Goal: Information Seeking & Learning: Learn about a topic

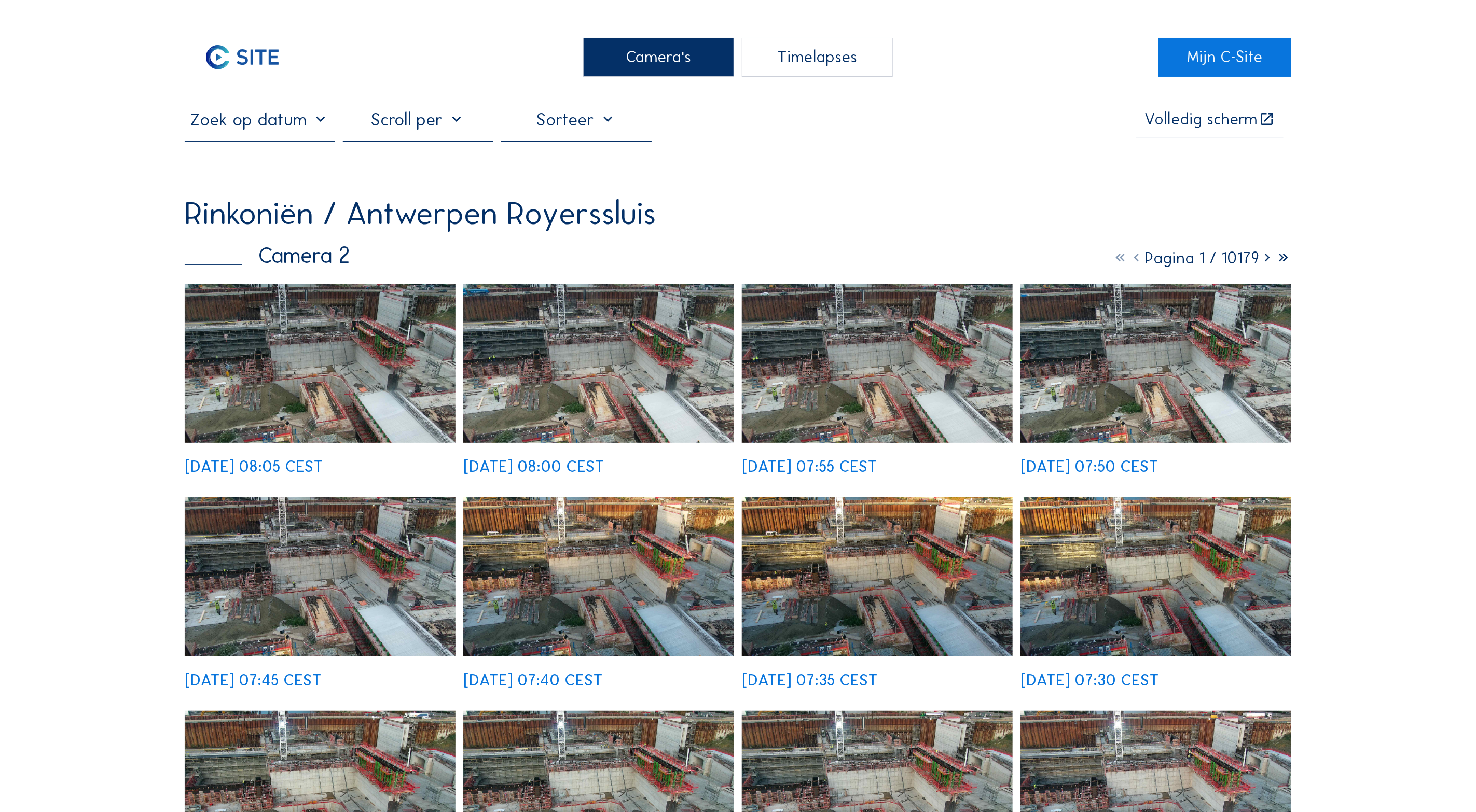
click at [634, 52] on div "Camera's" at bounding box center [658, 57] width 150 height 39
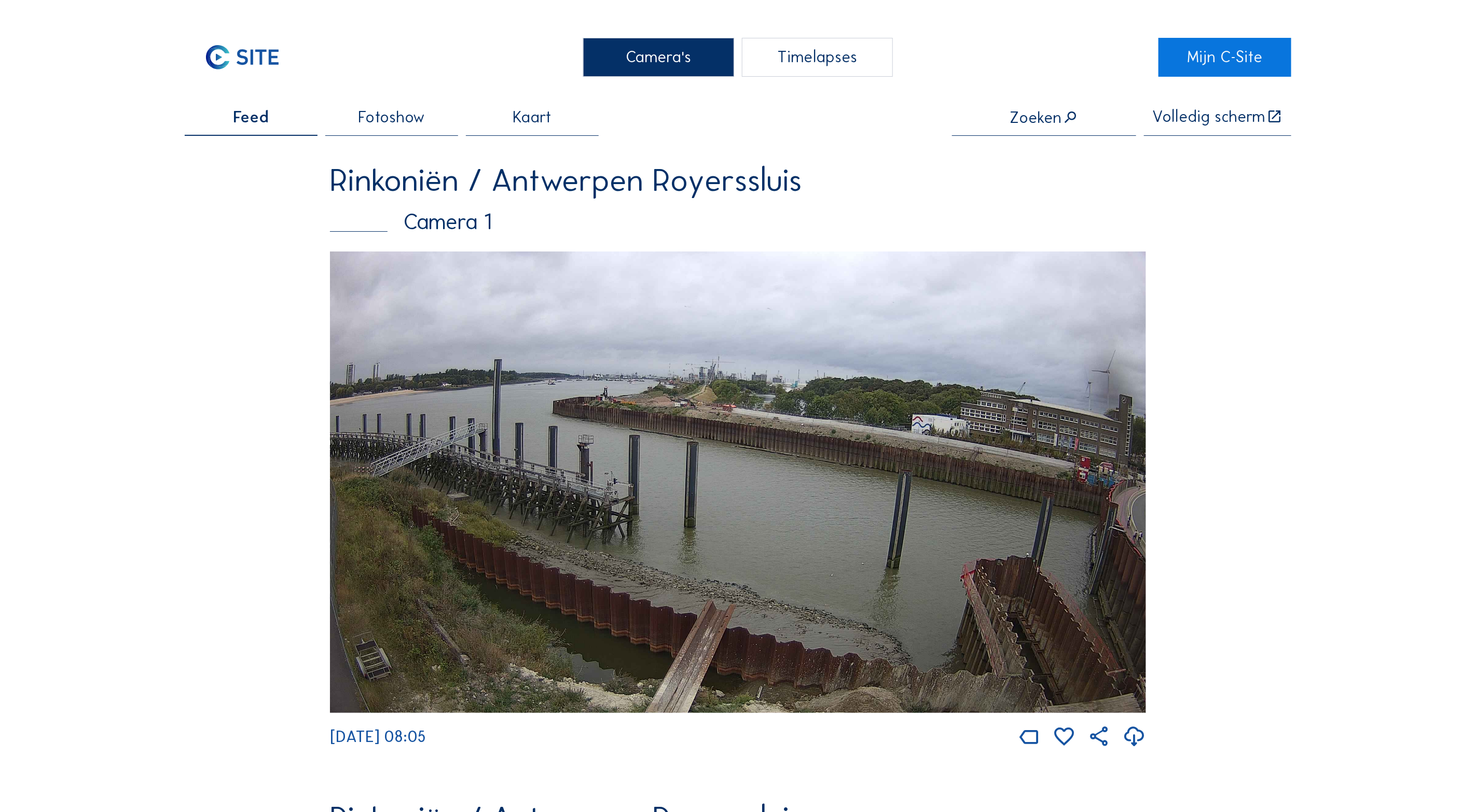
click at [424, 248] on div "Rinkoniën / Antwerpen Royerssluis Camera 1" at bounding box center [738, 207] width 816 height 87
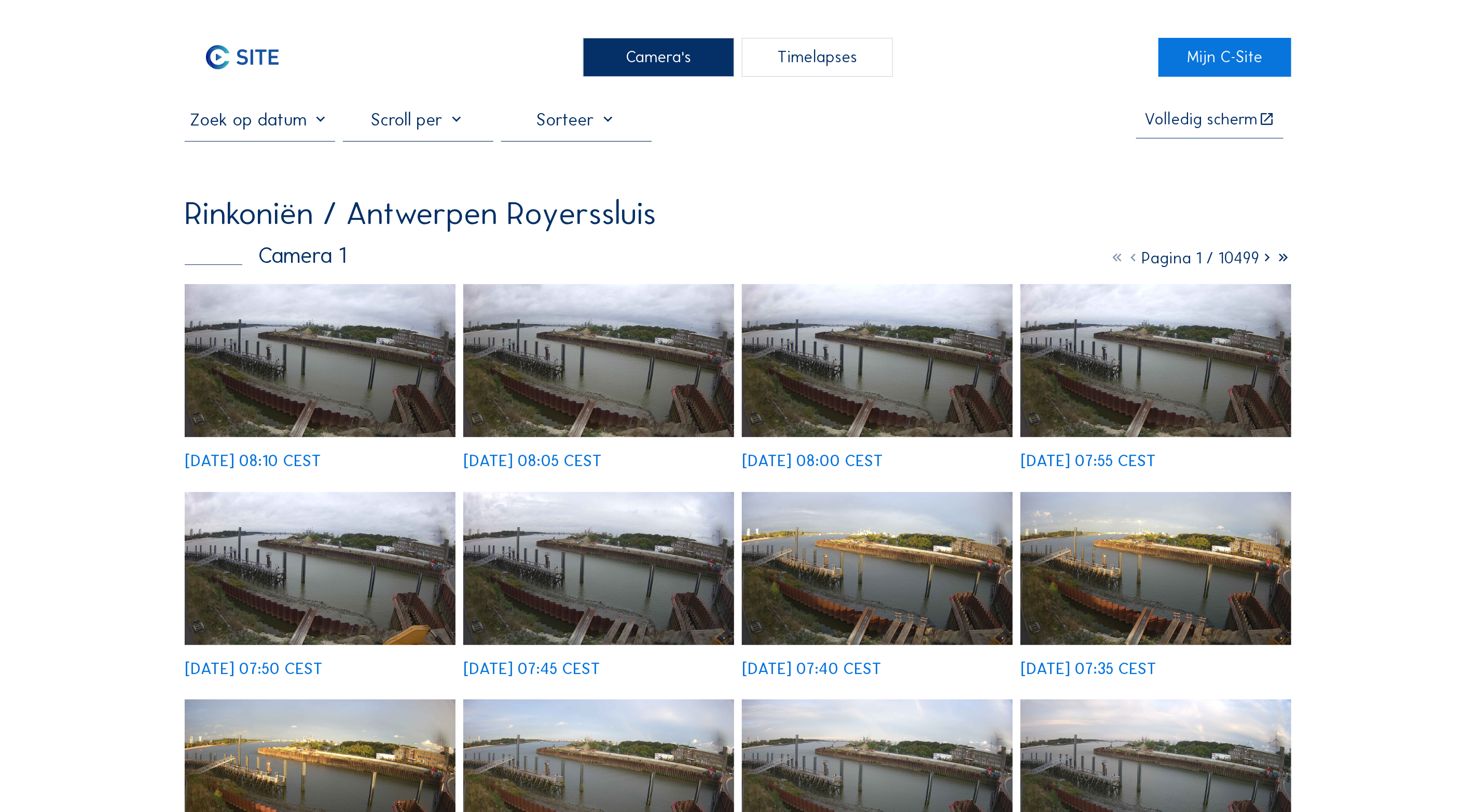
click at [294, 117] on input "text" at bounding box center [260, 120] width 150 height 21
click at [194, 151] on icon at bounding box center [197, 151] width 16 height 16
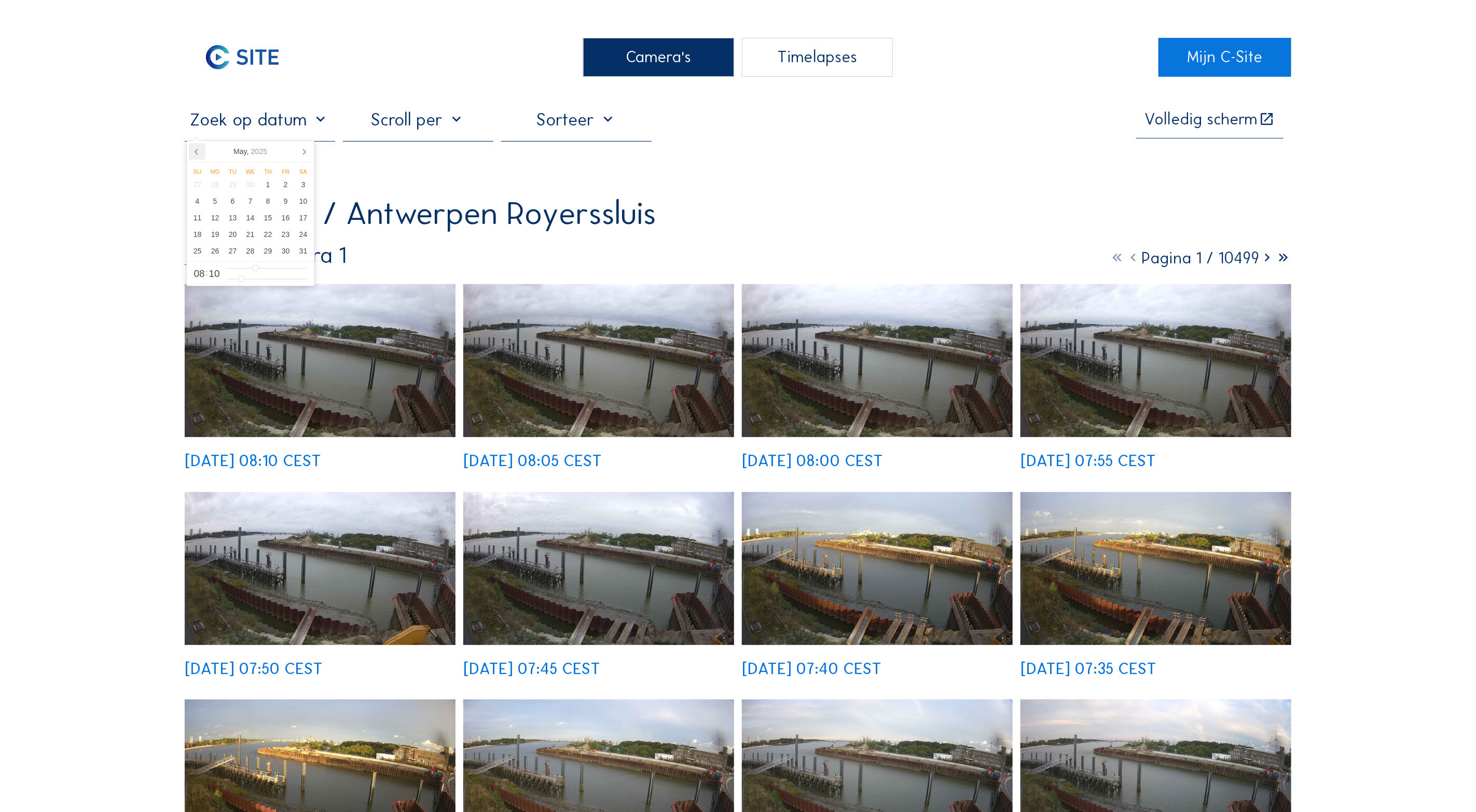
click at [194, 151] on icon at bounding box center [197, 151] width 16 height 16
click at [302, 154] on icon at bounding box center [304, 151] width 16 height 16
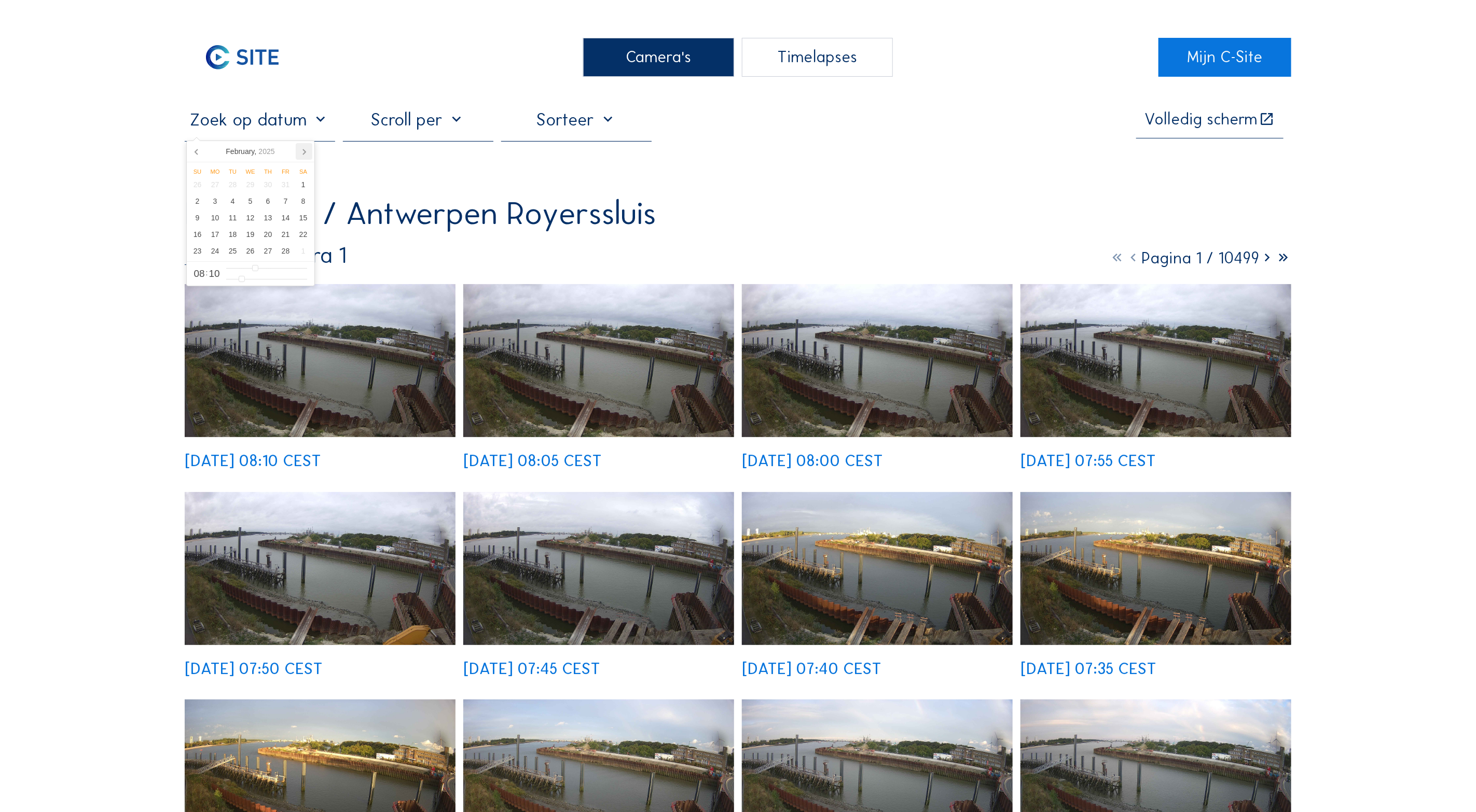
click at [302, 154] on icon at bounding box center [304, 151] width 16 height 16
click at [302, 154] on icon at bounding box center [304, 151] width 16 height 16
click at [234, 187] on div "3" at bounding box center [233, 185] width 18 height 16
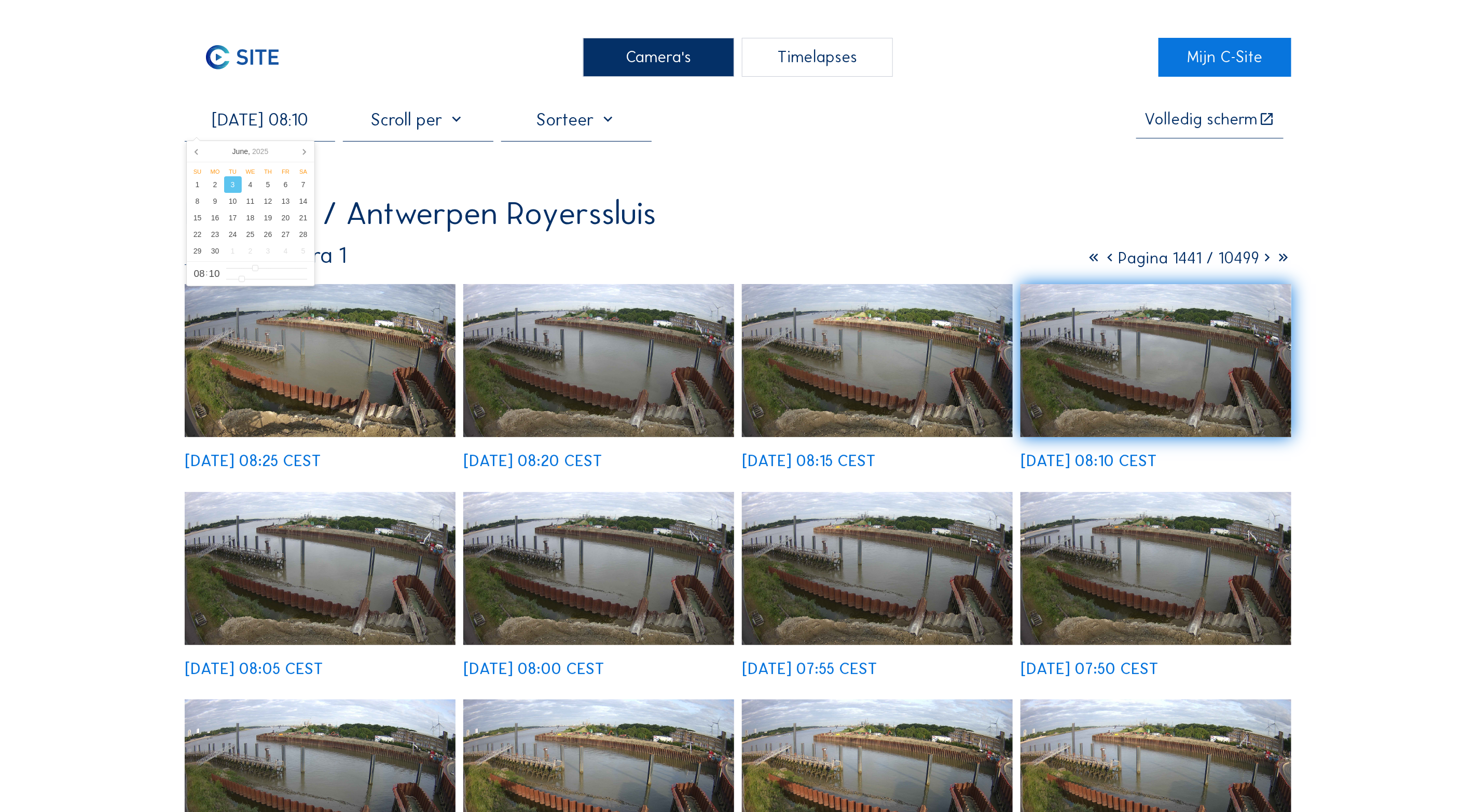
click at [322, 378] on img at bounding box center [320, 361] width 271 height 153
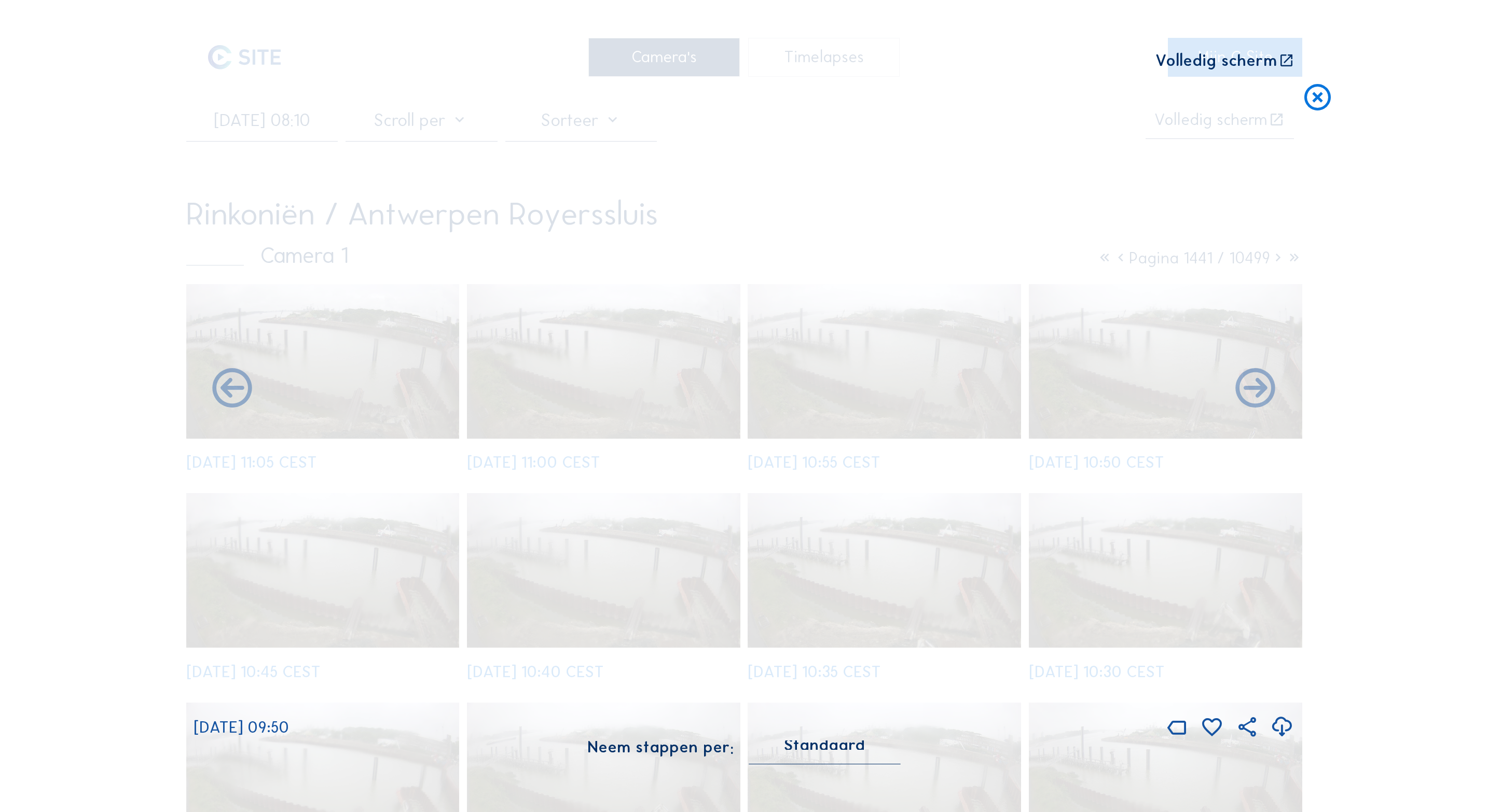
drag, startPoint x: 1249, startPoint y: 65, endPoint x: 1252, endPoint y: 145, distance: 80.1
click at [1249, 65] on div "Volledig scherm" at bounding box center [1216, 61] width 122 height 16
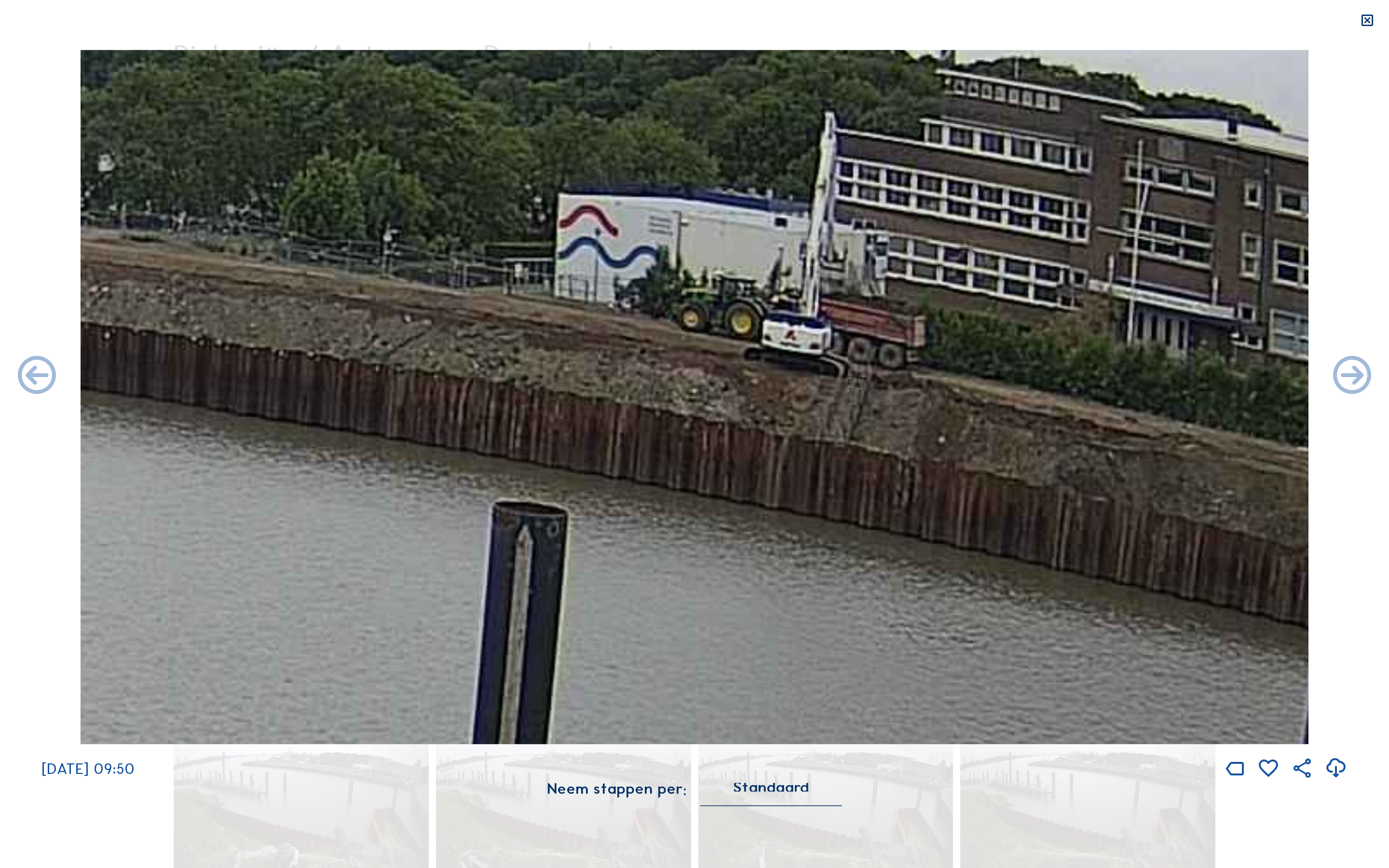
drag, startPoint x: 1017, startPoint y: 342, endPoint x: 928, endPoint y: 329, distance: 89.9
click at [934, 324] on img at bounding box center [694, 397] width 1229 height 694
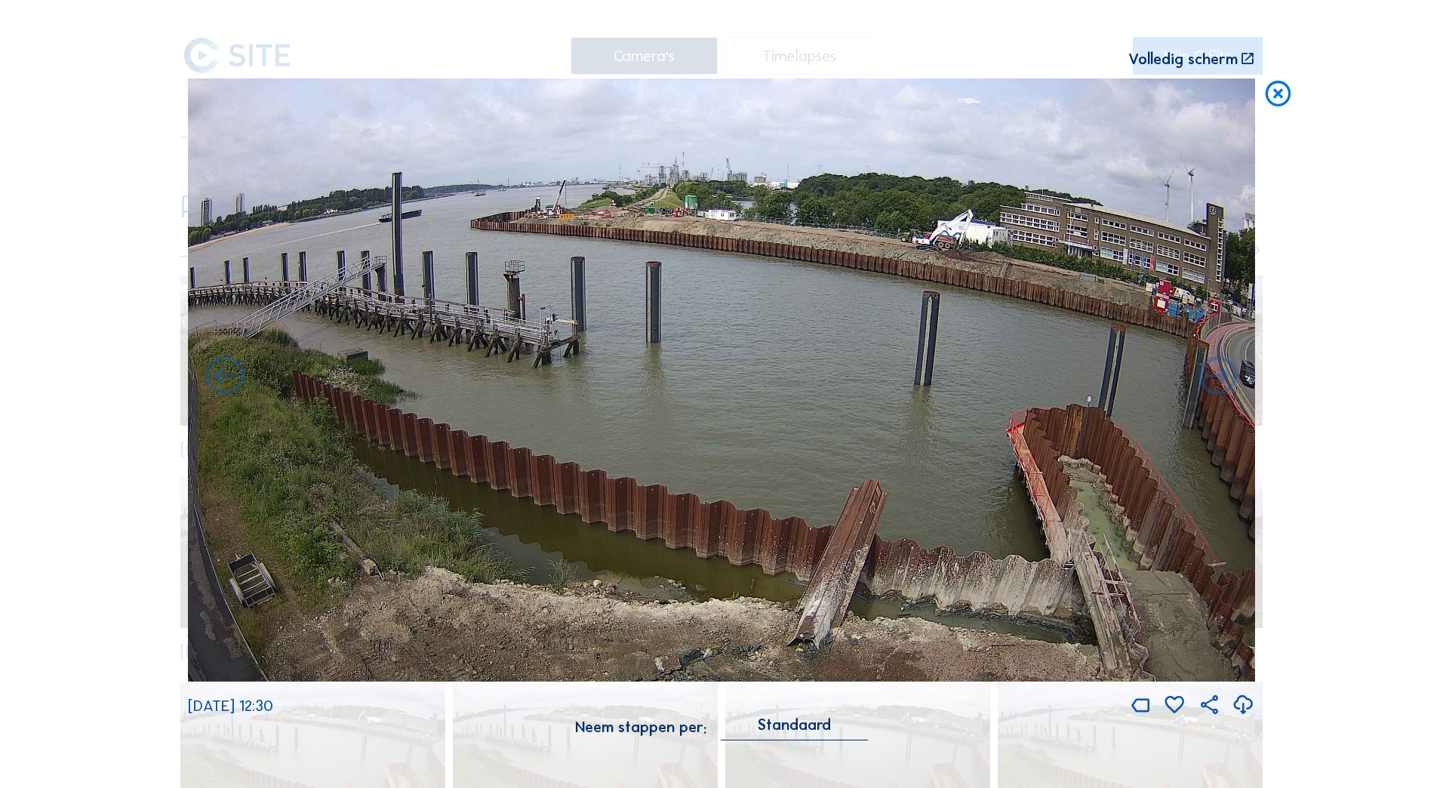
click at [1269, 94] on icon at bounding box center [1278, 95] width 31 height 32
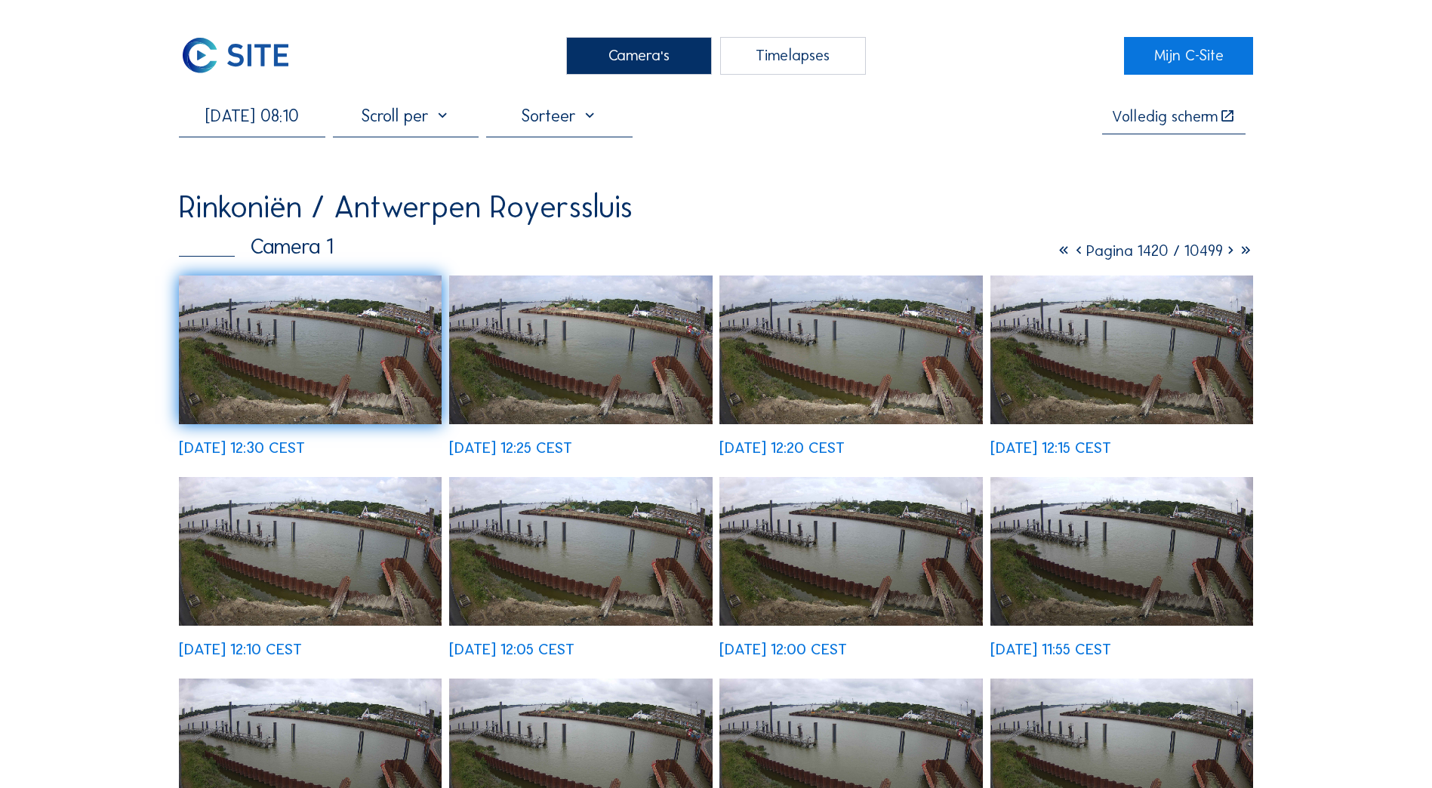
click at [360, 352] on img at bounding box center [310, 350] width 263 height 149
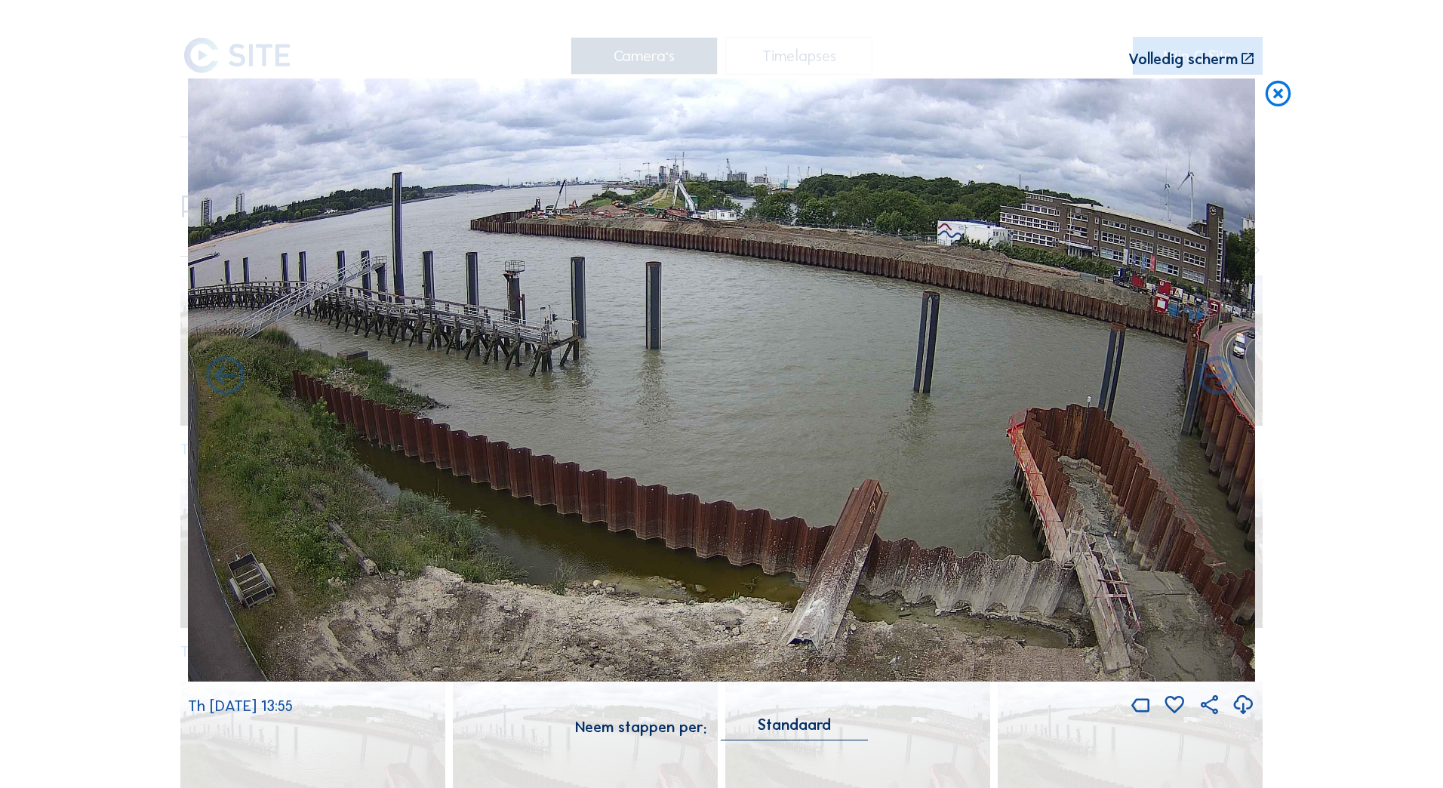
click at [1150, 51] on div "Volledig scherm" at bounding box center [1183, 58] width 109 height 15
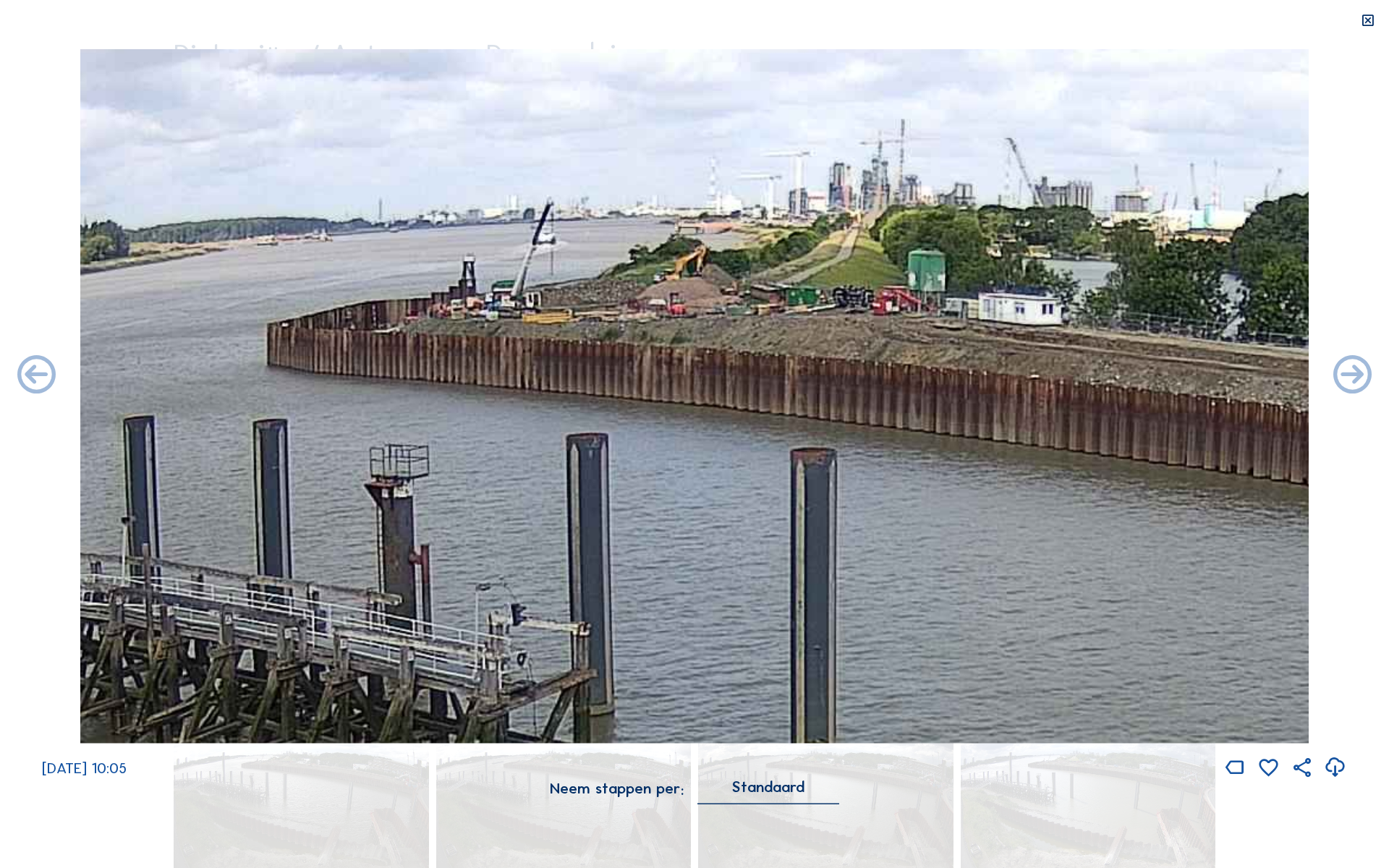
drag, startPoint x: 1365, startPoint y: 23, endPoint x: 1192, endPoint y: 26, distance: 173.0
click at [1365, 23] on icon at bounding box center [1367, 21] width 15 height 16
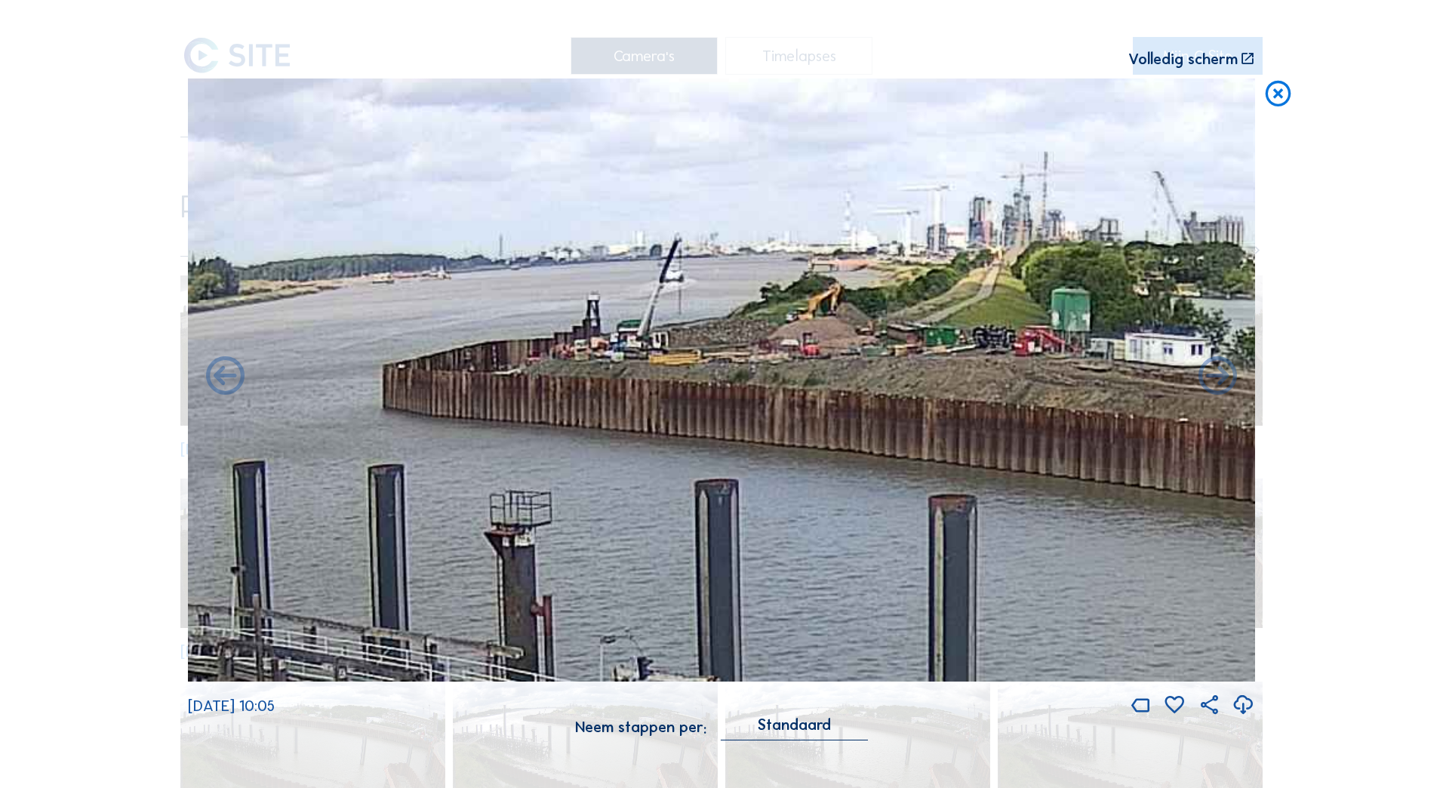
click at [1270, 90] on icon at bounding box center [1278, 95] width 31 height 32
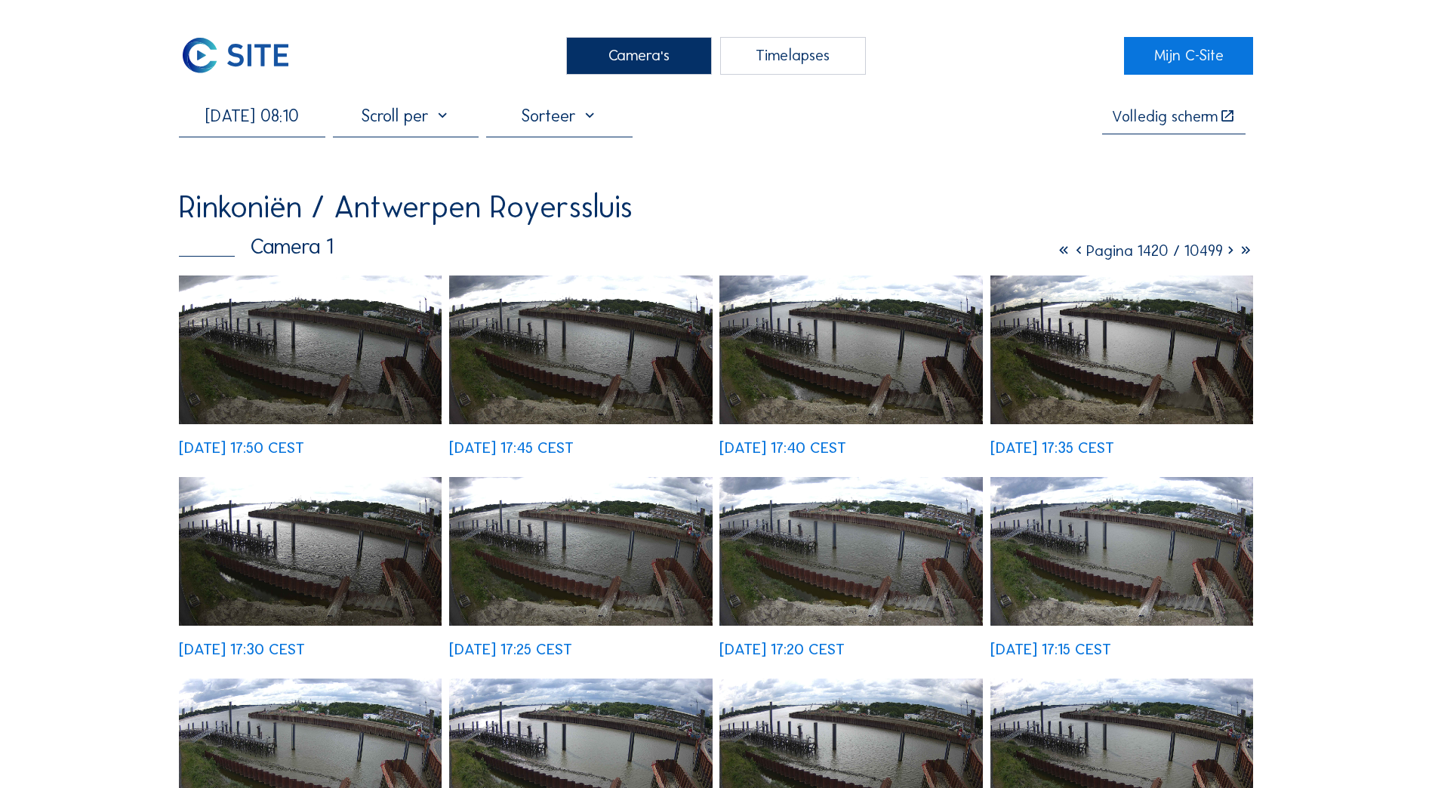
click at [255, 126] on input "[DATE] 08:10" at bounding box center [252, 116] width 146 height 20
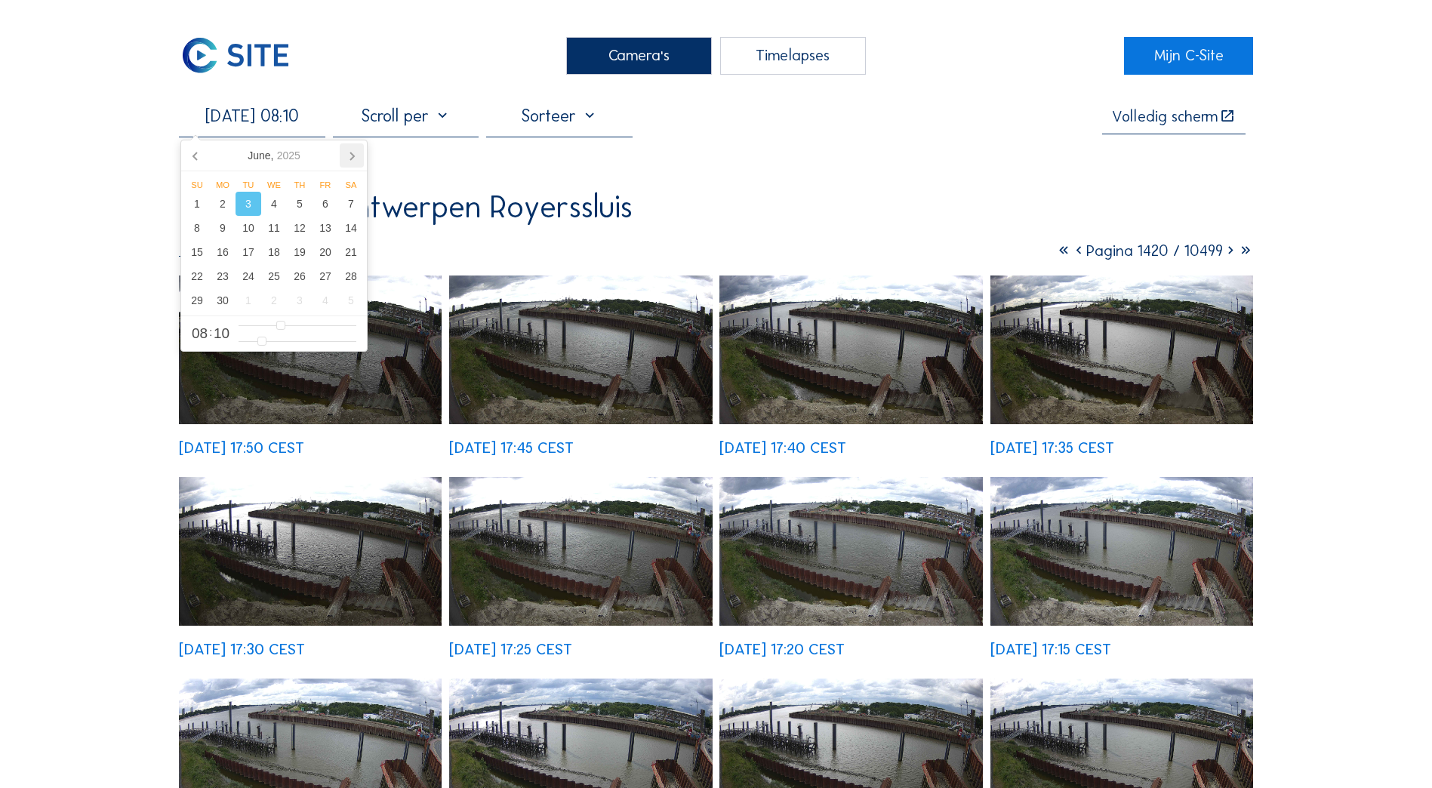
click at [346, 157] on icon at bounding box center [352, 155] width 24 height 24
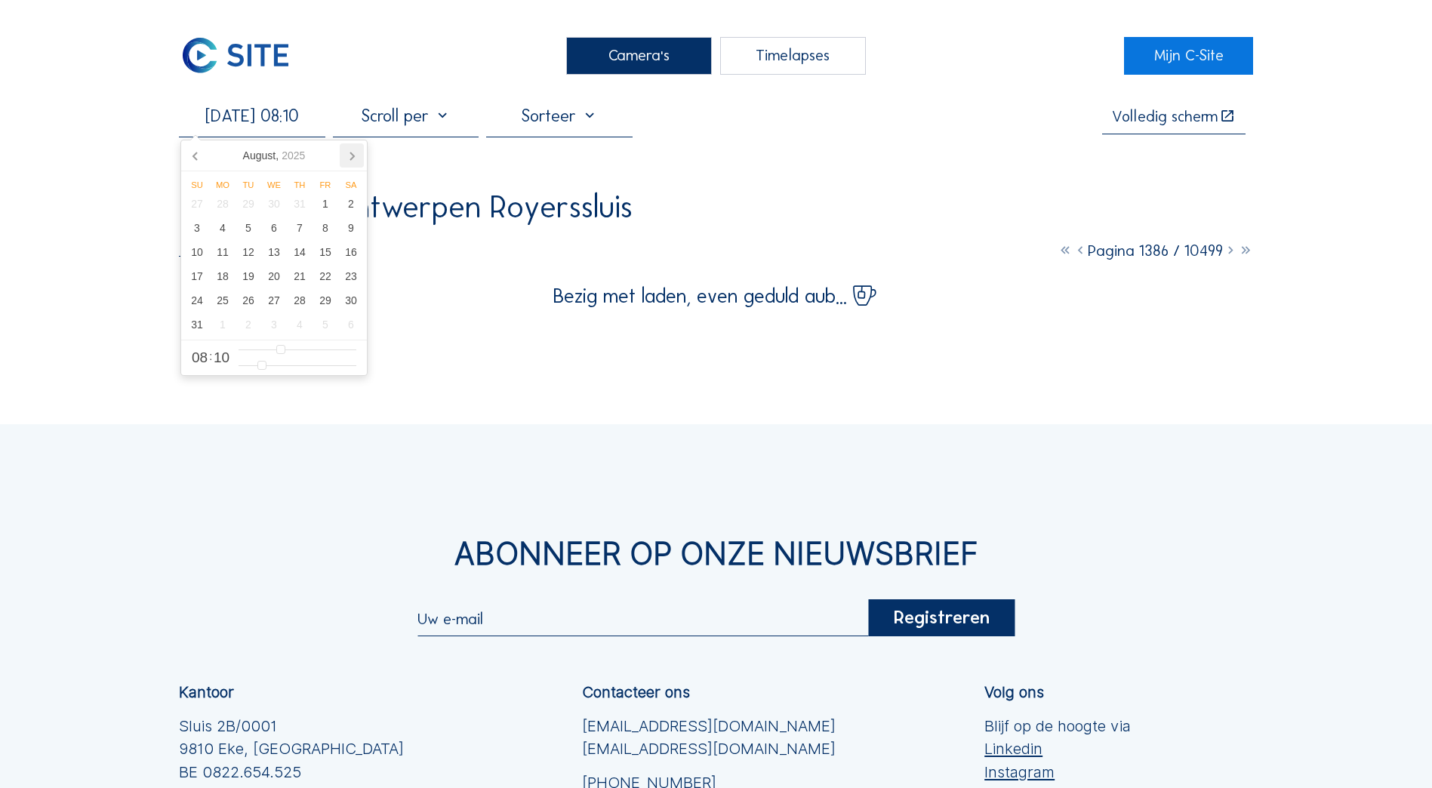
click at [346, 157] on icon at bounding box center [352, 155] width 24 height 24
click at [222, 201] on div "1" at bounding box center [223, 204] width 26 height 24
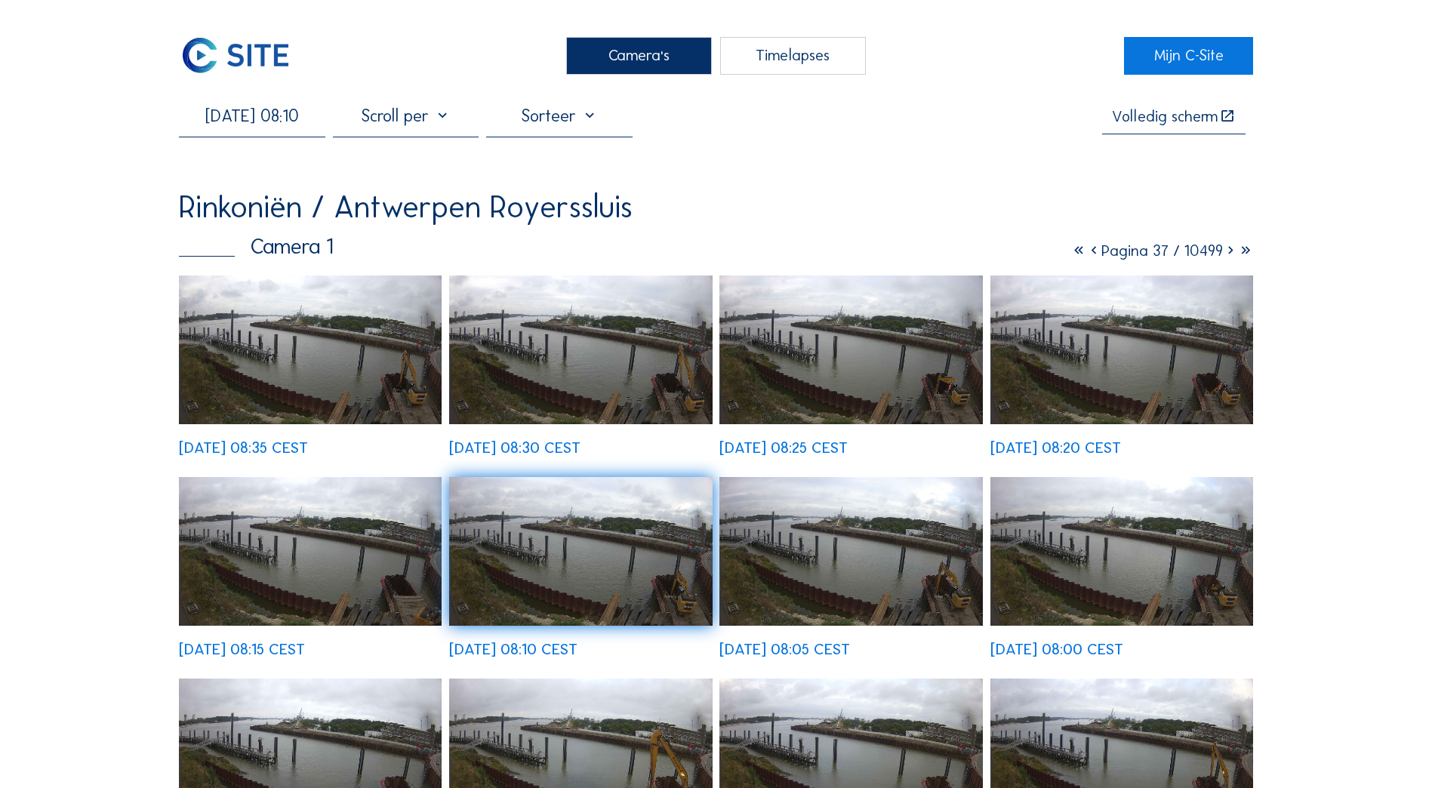
click at [324, 381] on img at bounding box center [310, 350] width 263 height 149
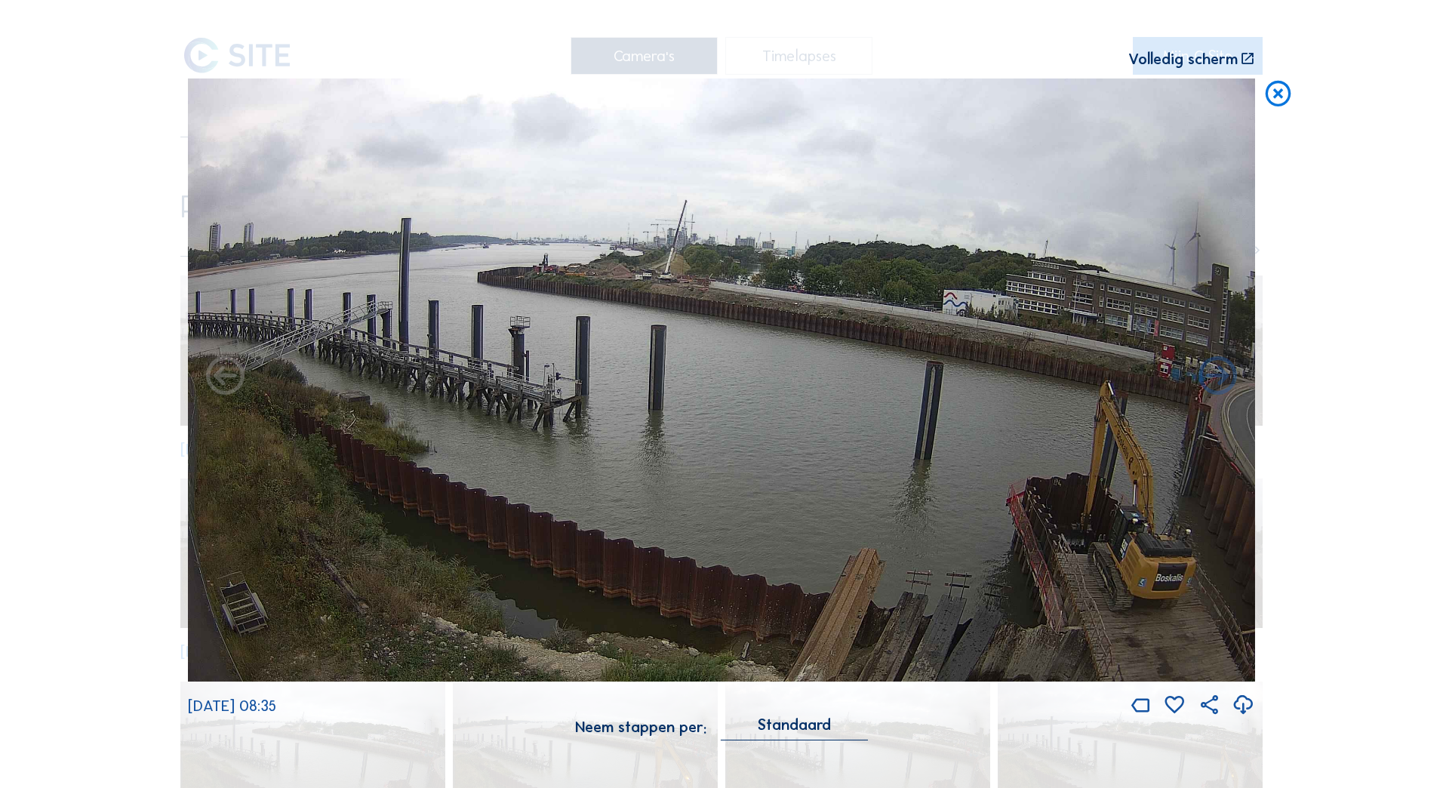
click at [1203, 58] on div "Volledig scherm" at bounding box center [1183, 58] width 109 height 15
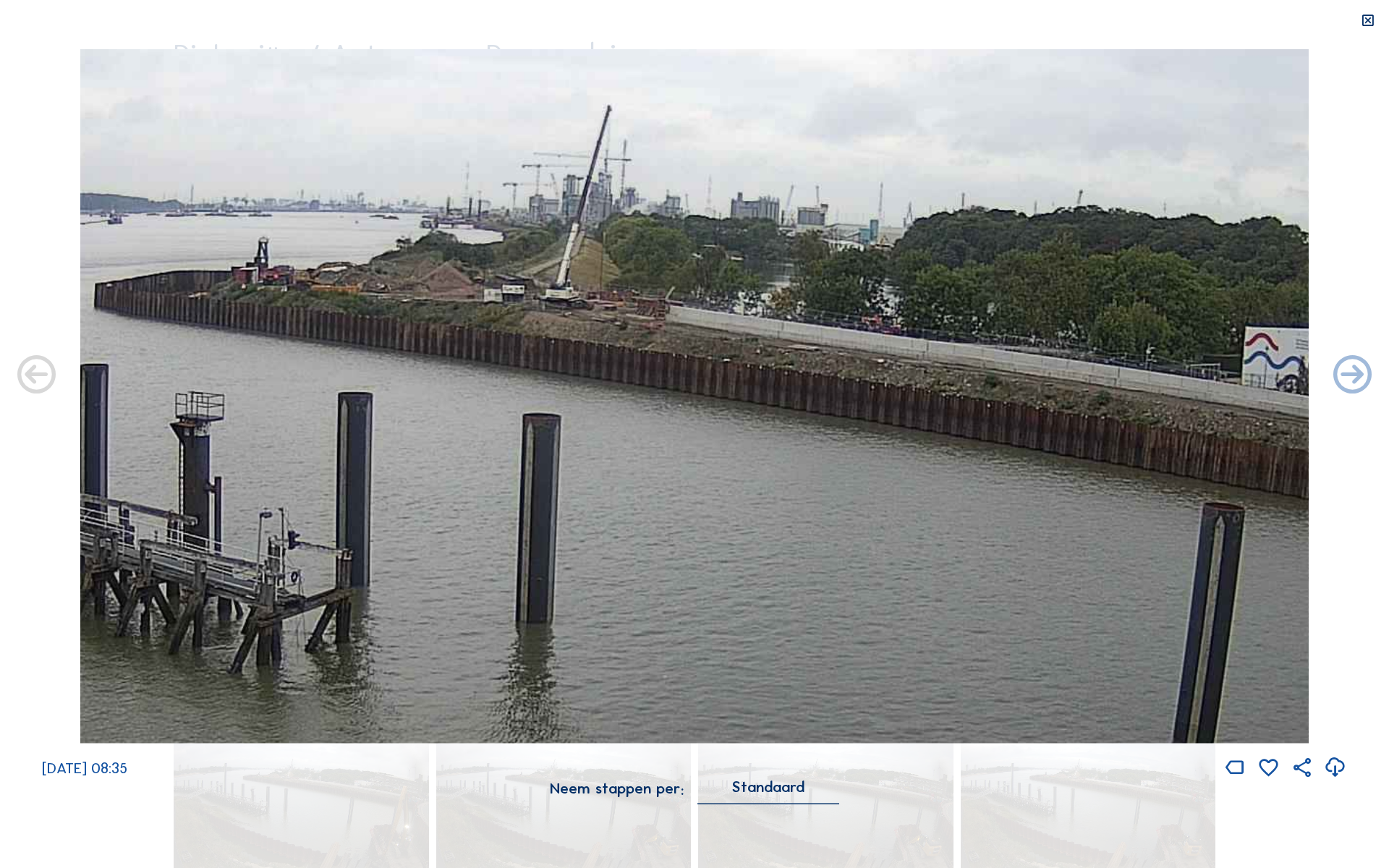
drag, startPoint x: 567, startPoint y: 297, endPoint x: 740, endPoint y: 332, distance: 176.5
click at [740, 332] on img at bounding box center [694, 396] width 1228 height 695
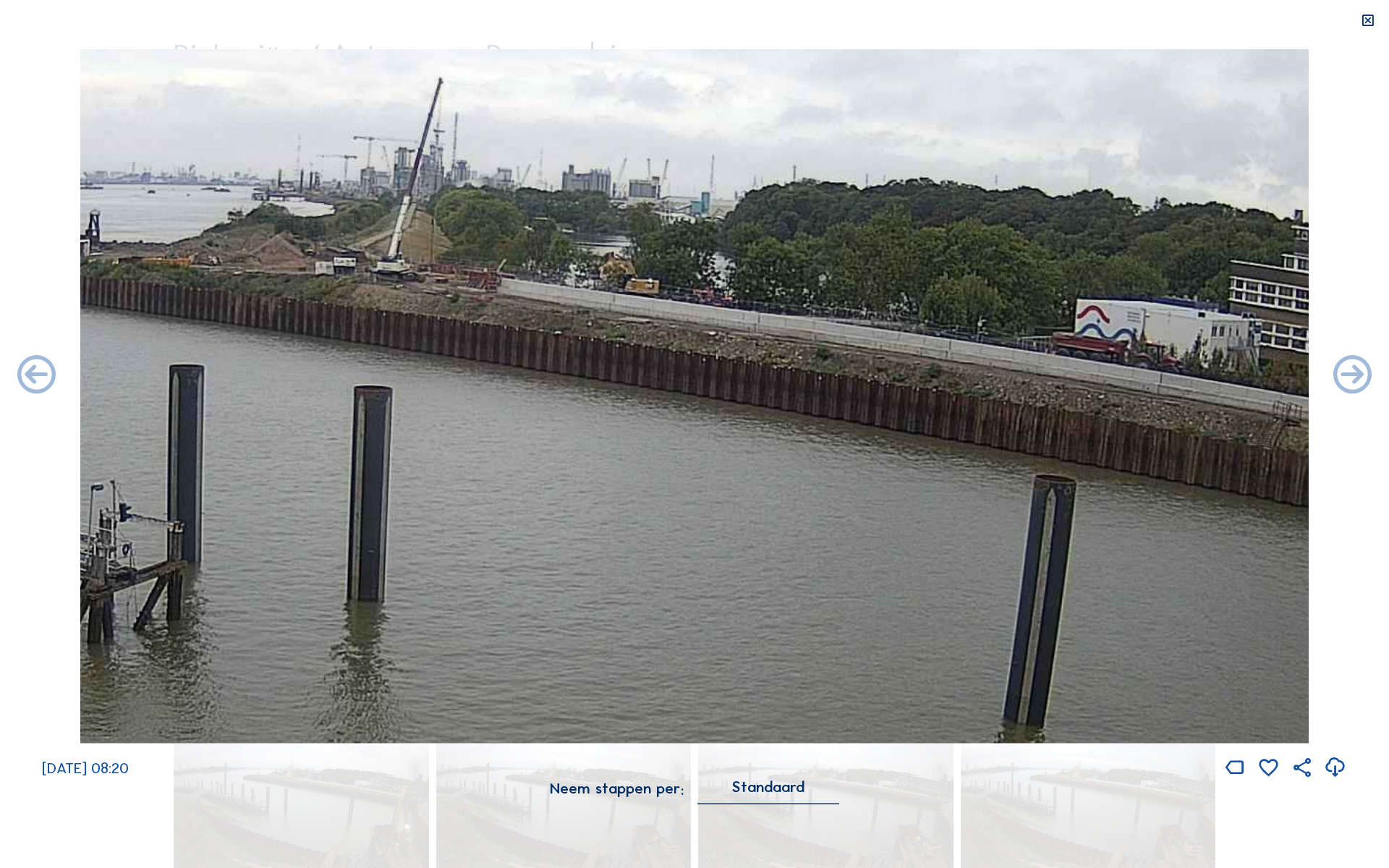
drag, startPoint x: 817, startPoint y: 361, endPoint x: 639, endPoint y: 331, distance: 180.5
click at [639, 331] on img at bounding box center [694, 396] width 1228 height 695
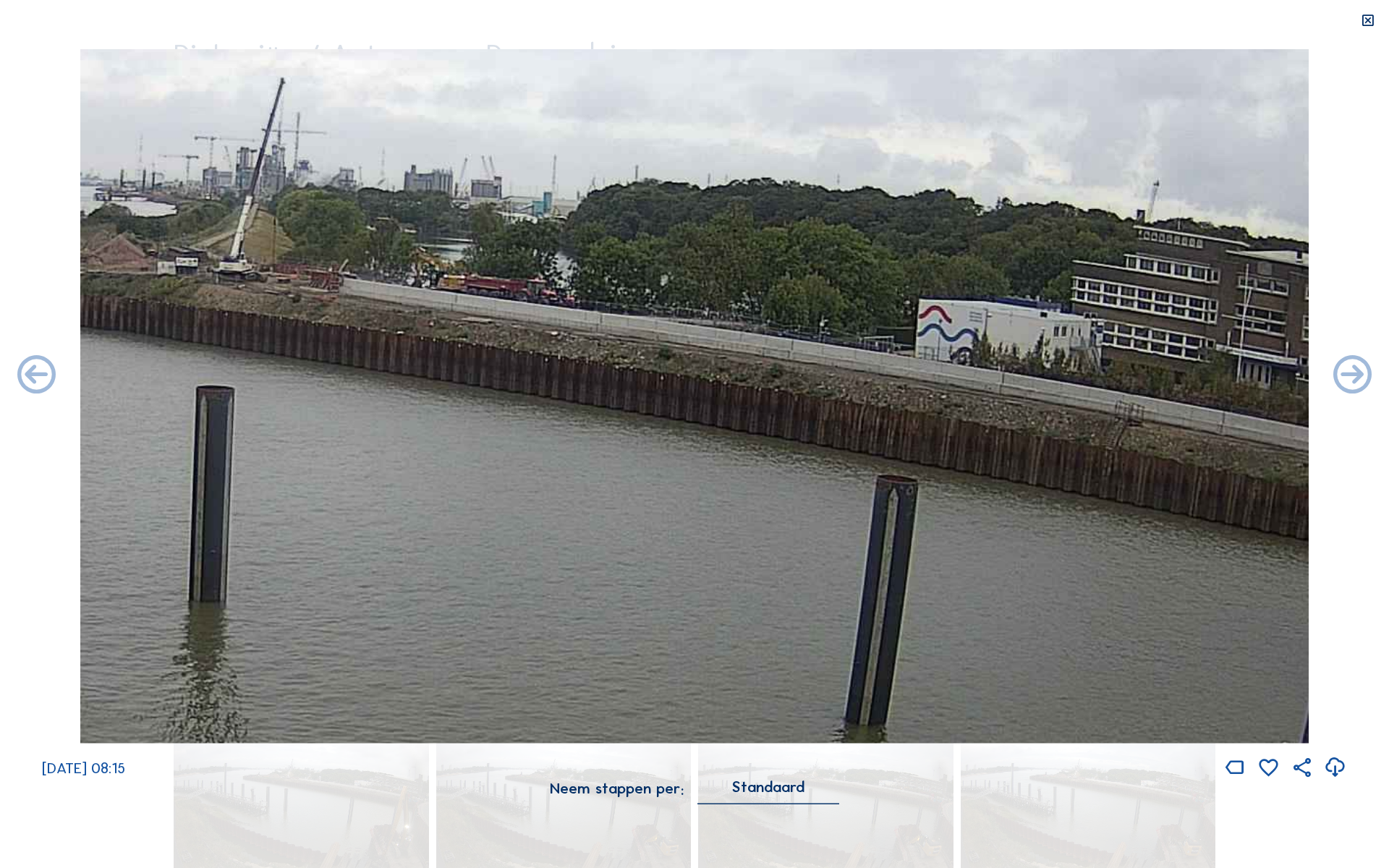
drag, startPoint x: 683, startPoint y: 334, endPoint x: 535, endPoint y: 336, distance: 148.0
click at [535, 336] on img at bounding box center [694, 396] width 1228 height 695
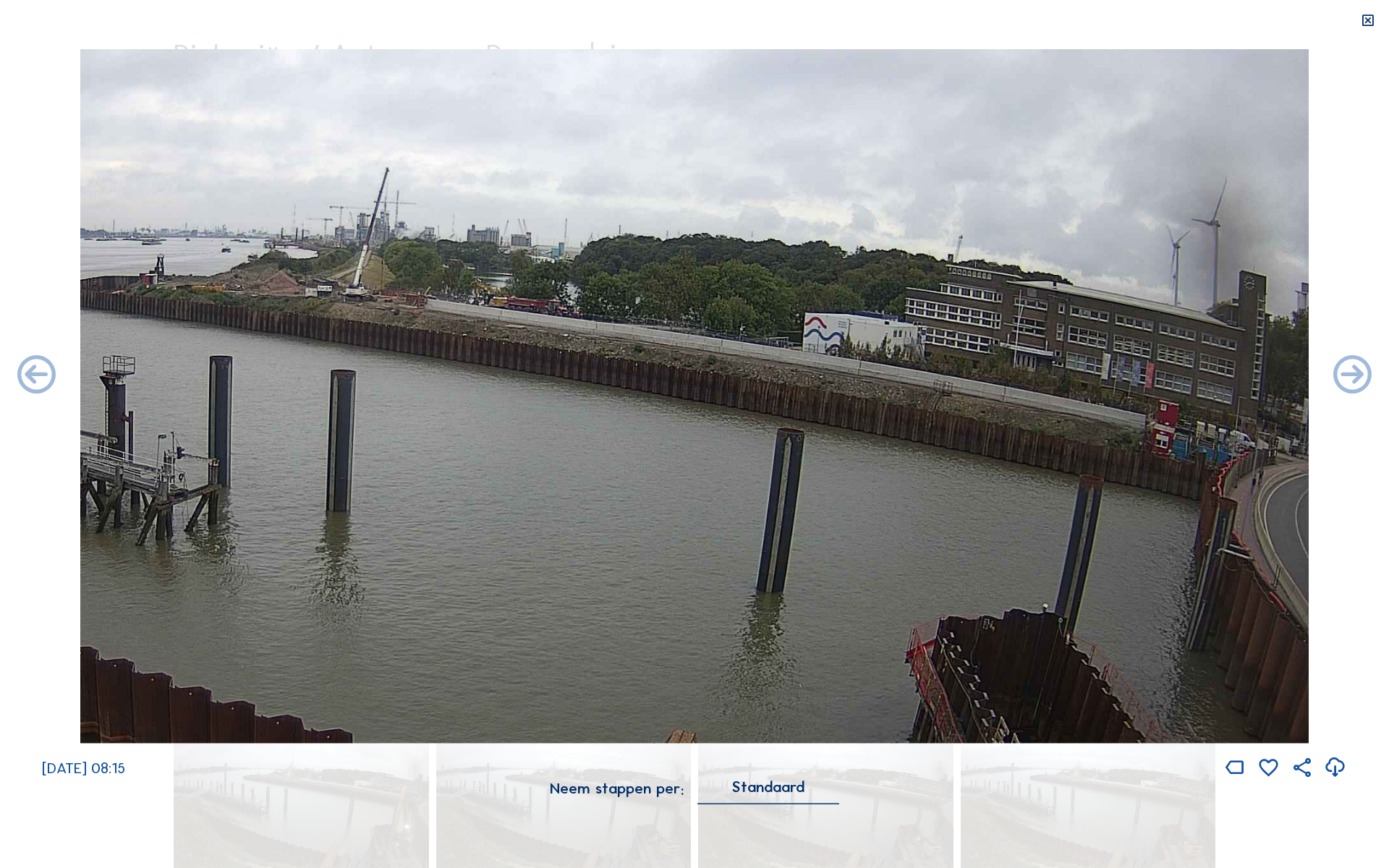
click at [1364, 15] on icon at bounding box center [1367, 21] width 15 height 16
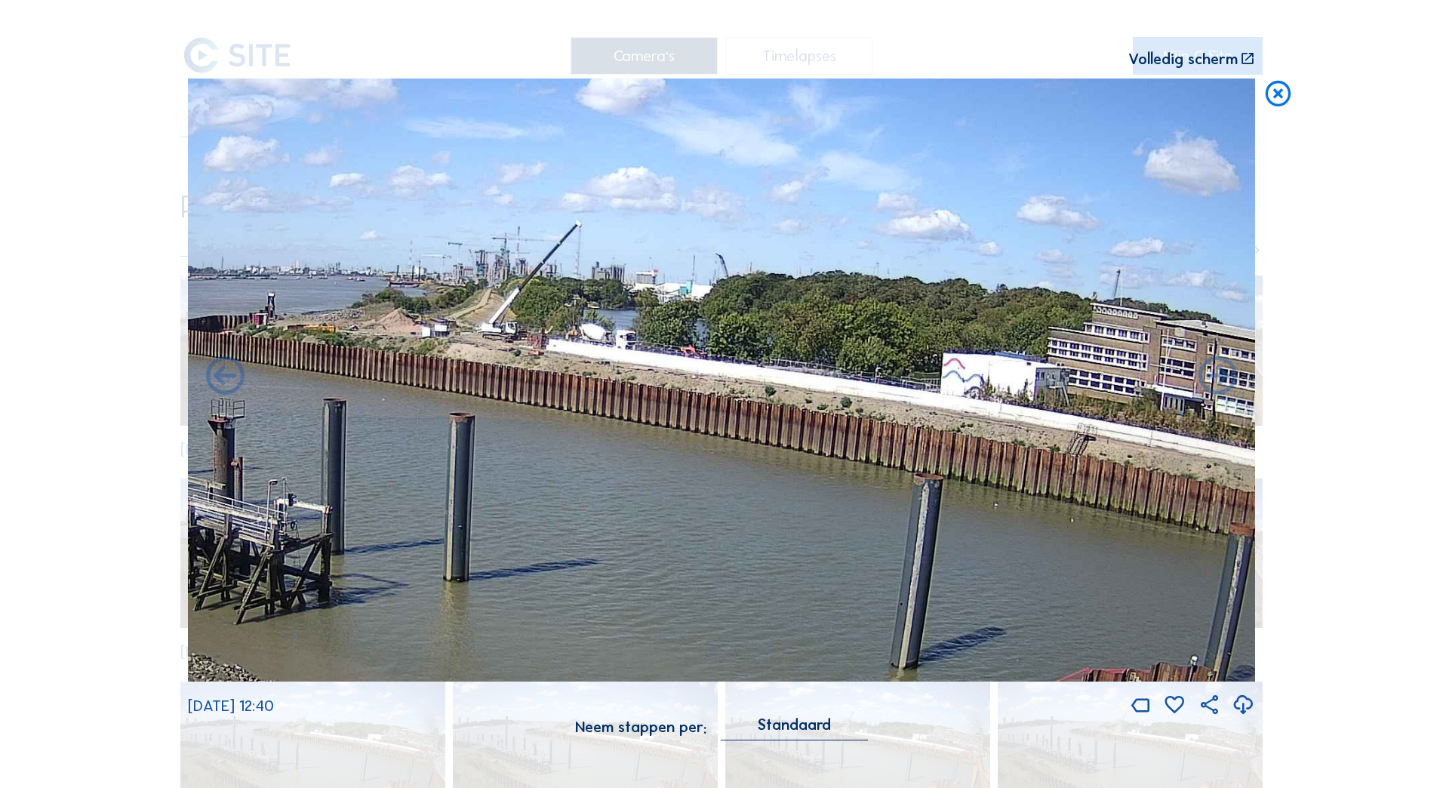
click at [1290, 92] on icon at bounding box center [1278, 95] width 31 height 32
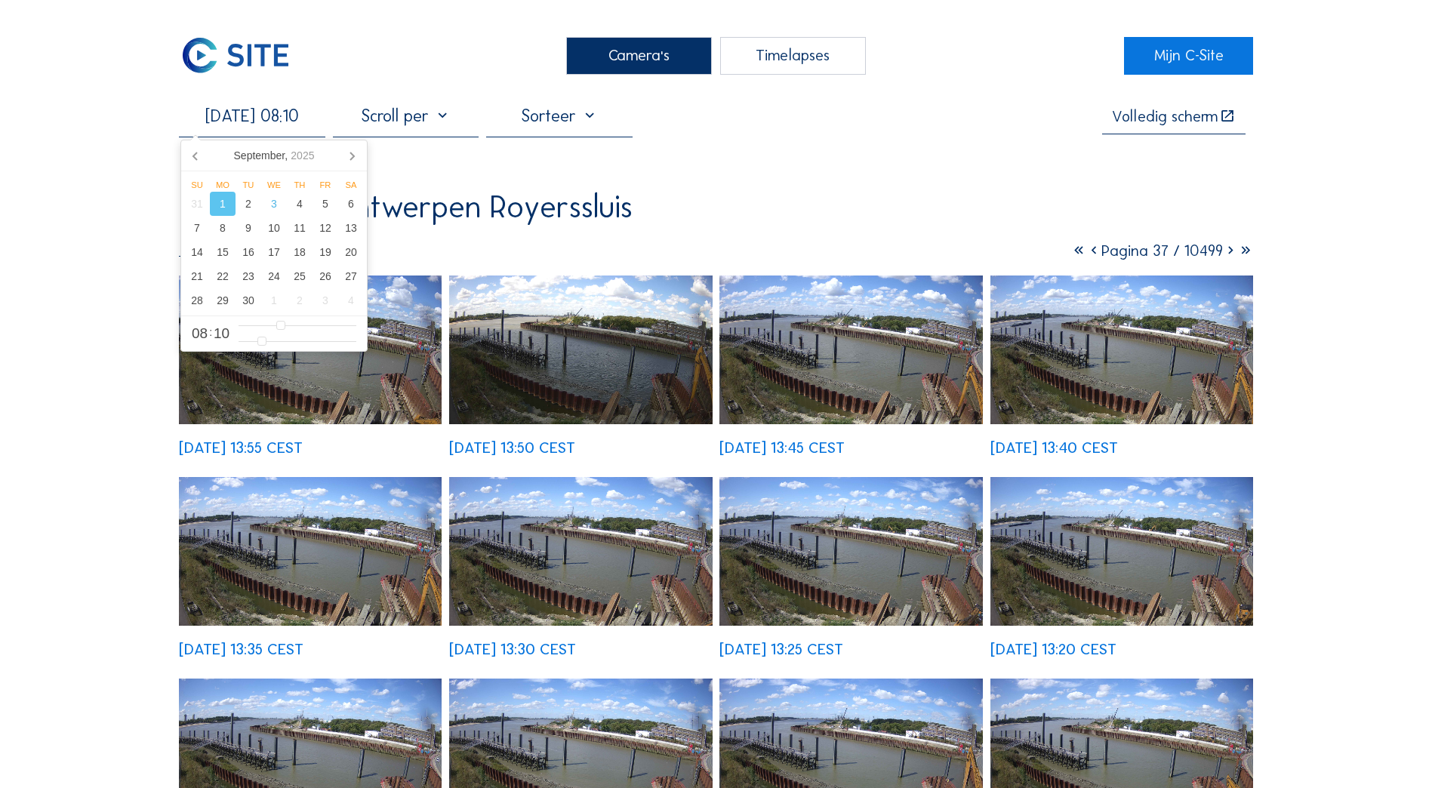
click at [279, 126] on input "[DATE] 08:10" at bounding box center [252, 116] width 146 height 20
click at [248, 213] on div "2" at bounding box center [249, 204] width 26 height 24
type input "[DATE] 08:10"
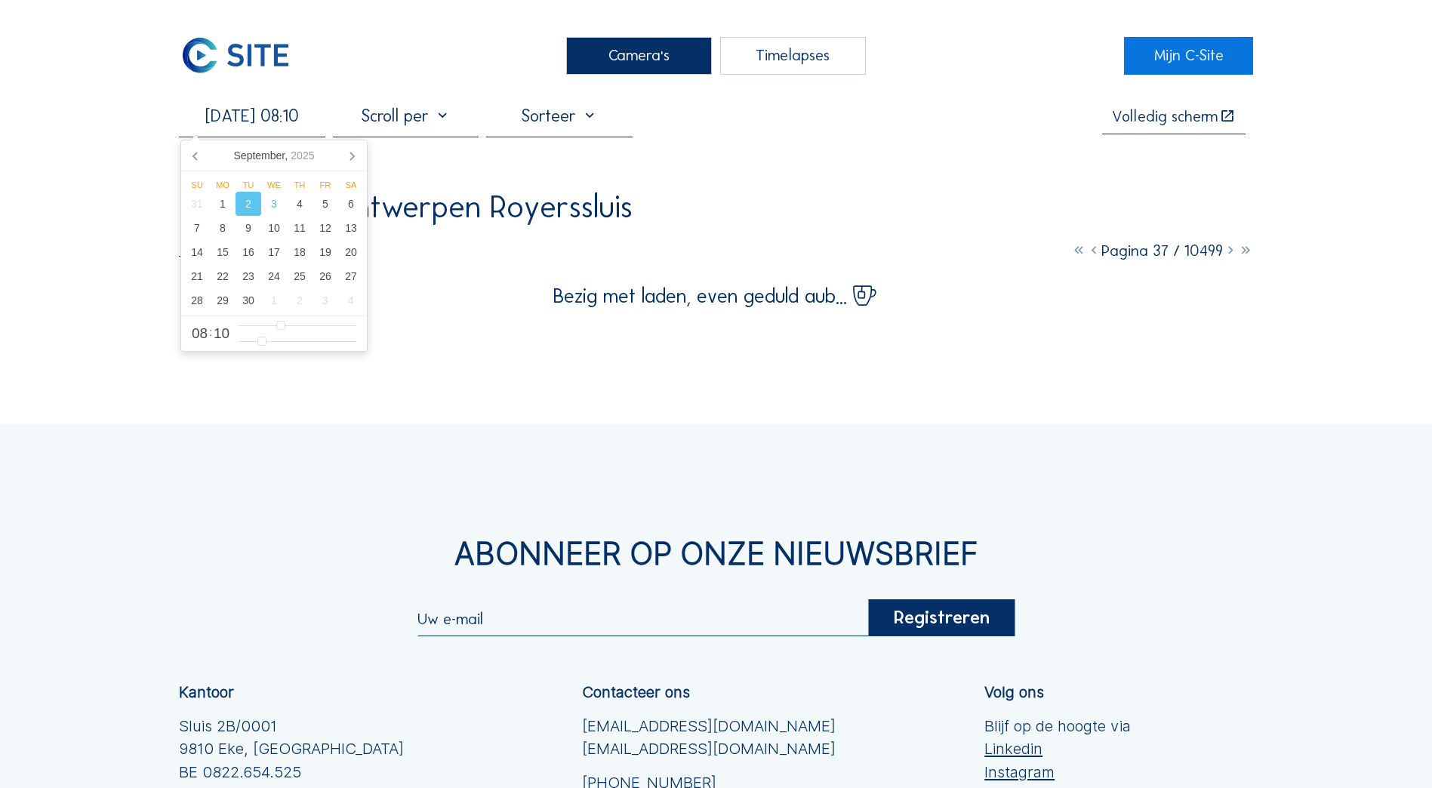
click at [111, 168] on div "Camera's Timelapses Mijn C-Site [DATE] 08:10 Volledig [PERSON_NAME] Rinkoniën /…" at bounding box center [716, 524] width 1432 height 1048
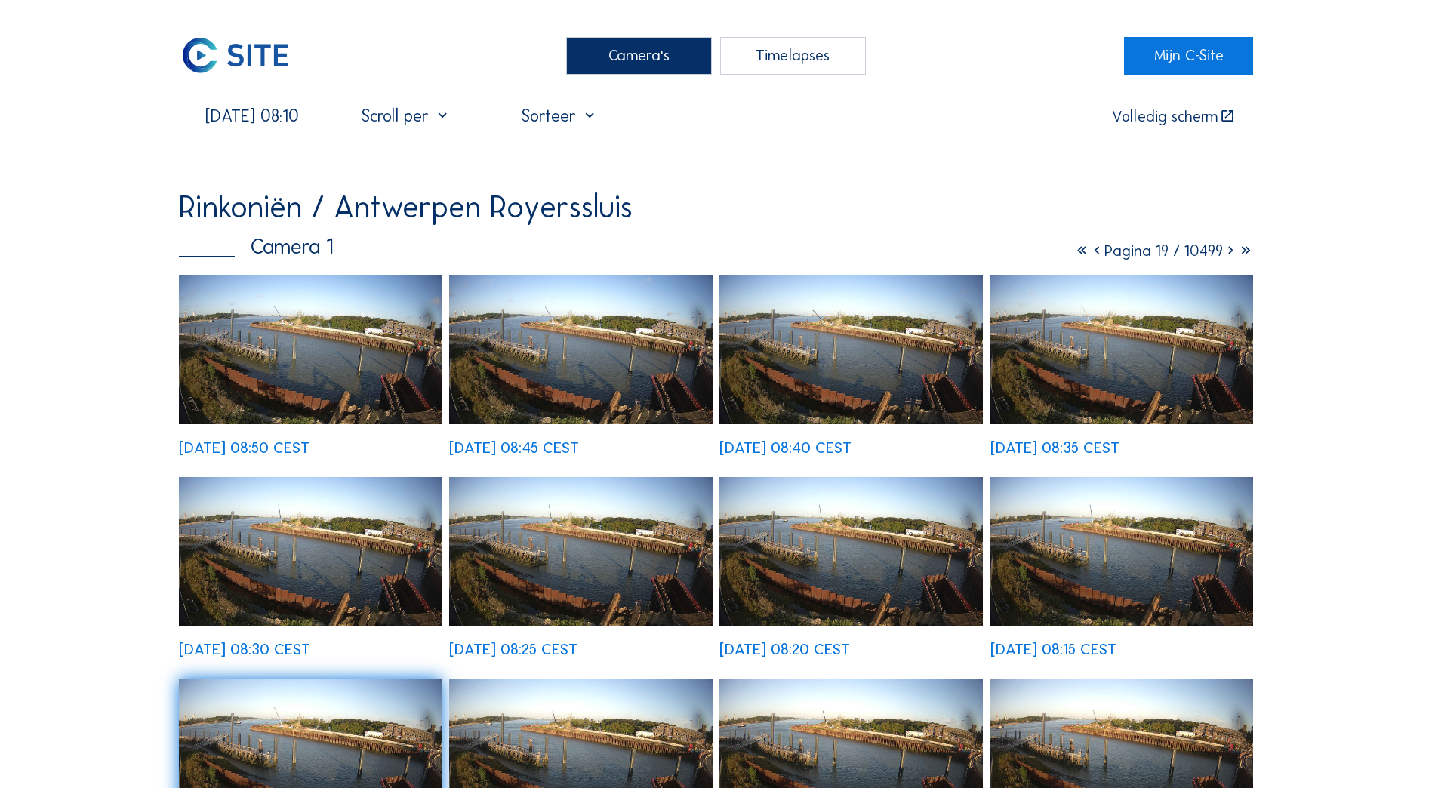
click at [300, 362] on img at bounding box center [310, 350] width 263 height 149
